Goal: Check status: Check status

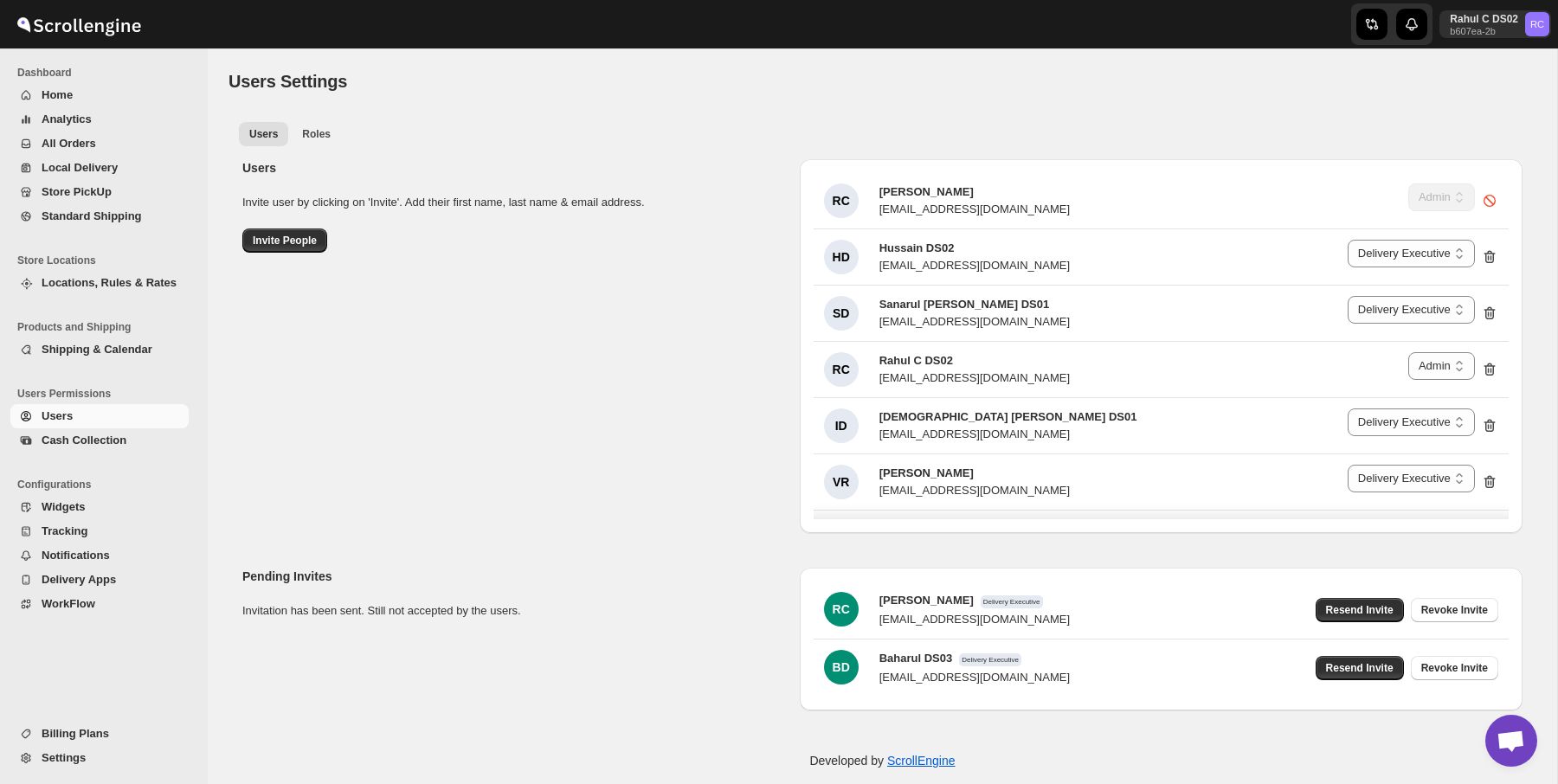
select select "637b767fbaab0276b10c91d5"
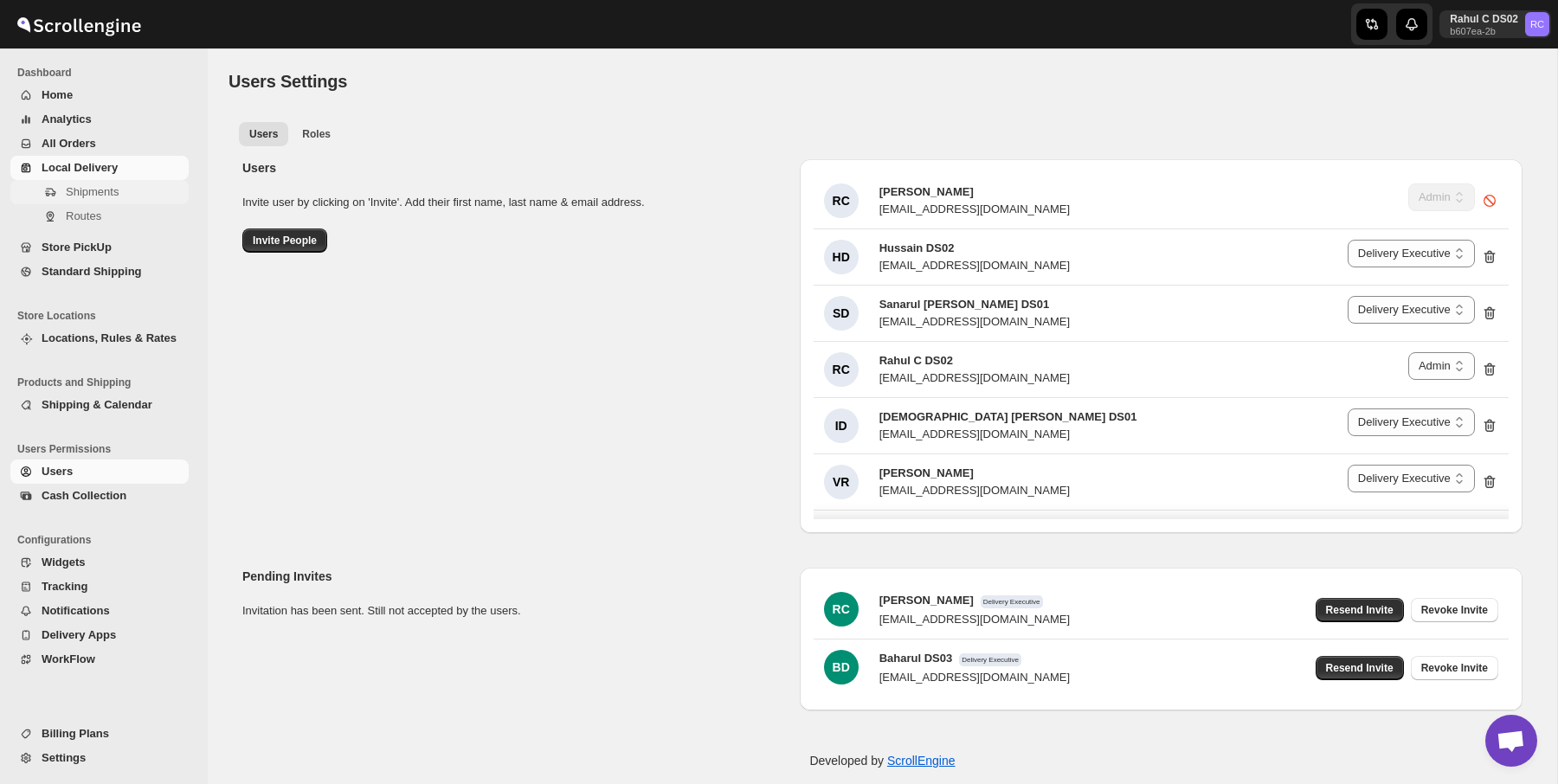
click at [108, 180] on button "Shipments" at bounding box center [99, 193] width 179 height 25
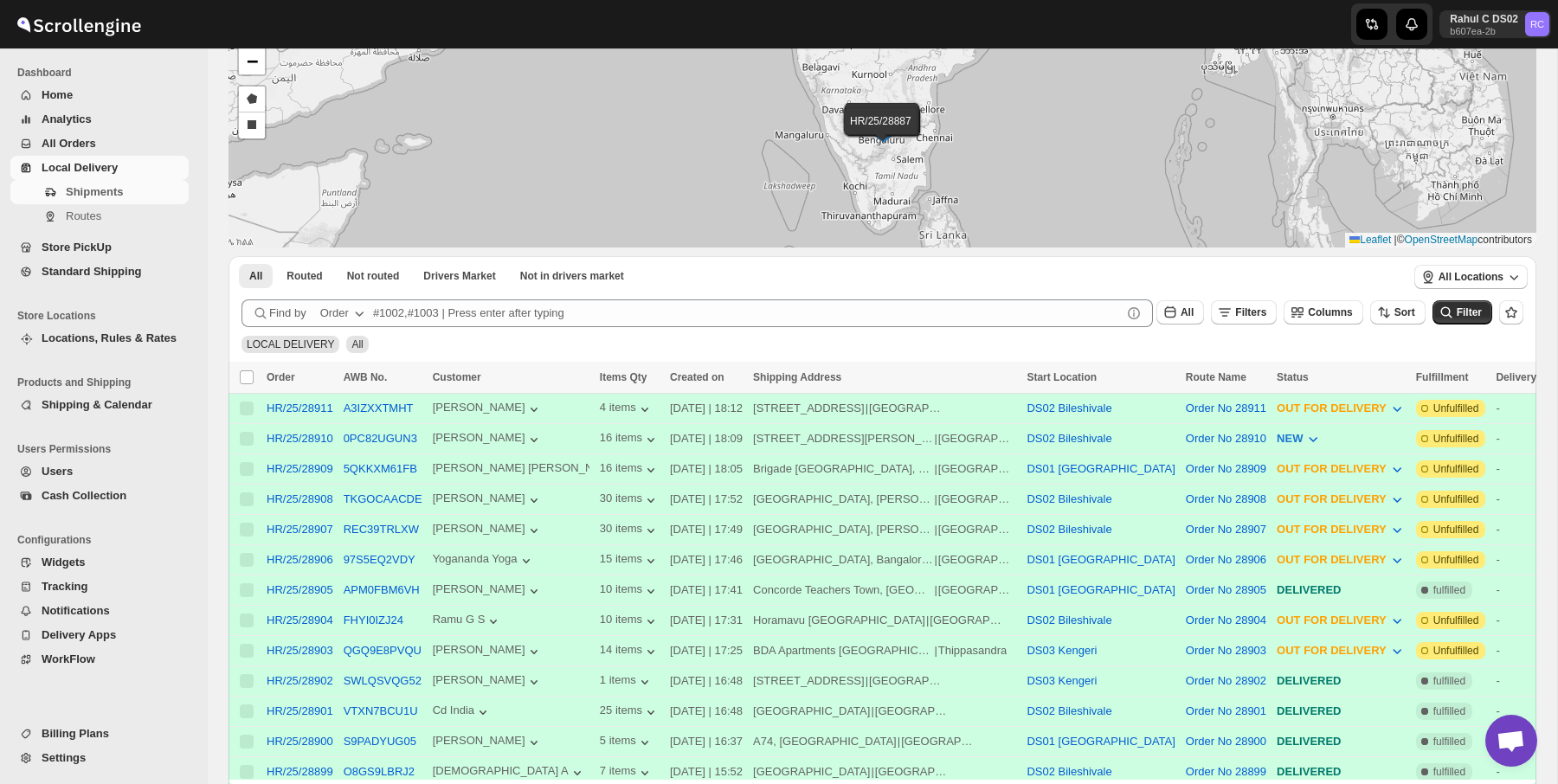
scroll to position [119, 0]
click at [390, 435] on button "0PC82UGUN3" at bounding box center [381, 436] width 74 height 13
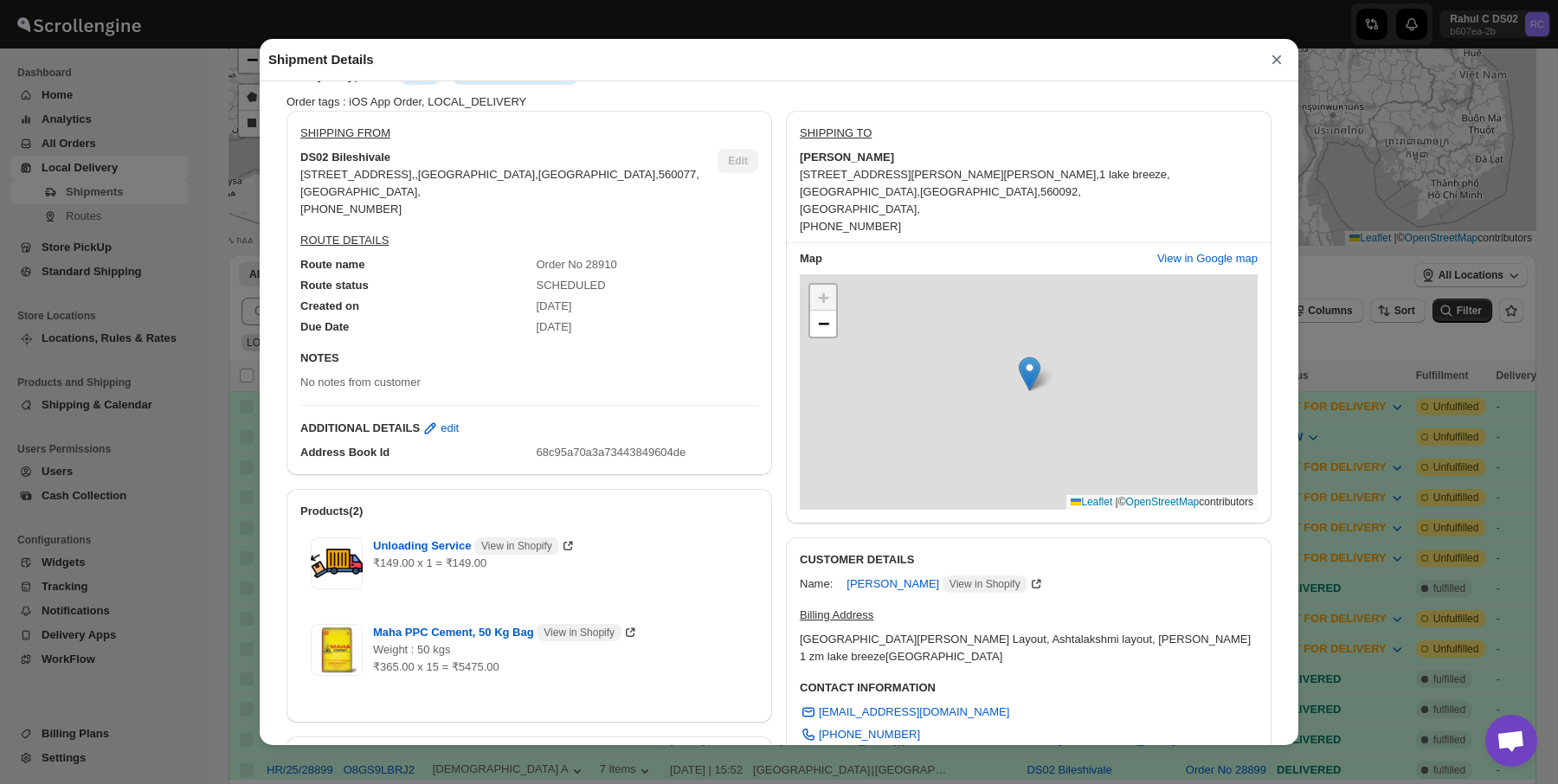
scroll to position [74, 0]
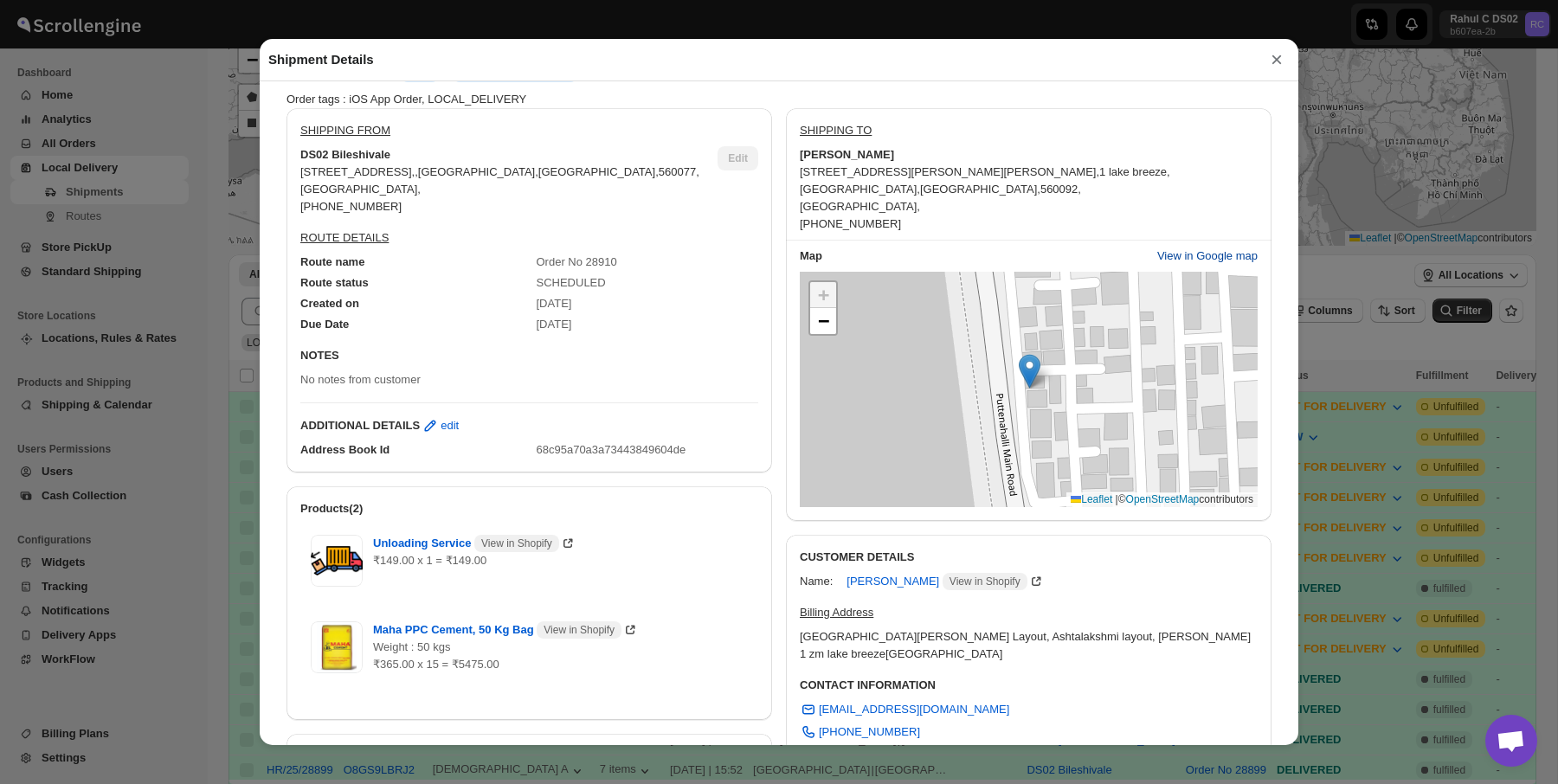
click at [1205, 264] on span "View in Google map" at bounding box center [1207, 256] width 100 height 17
